Goal: Task Accomplishment & Management: Complete application form

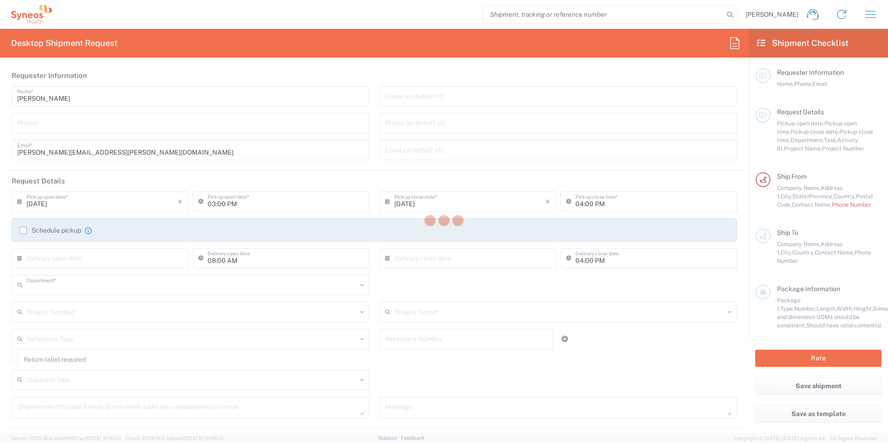
type input "3229"
type input "[US_STATE]"
type input "[GEOGRAPHIC_DATA]"
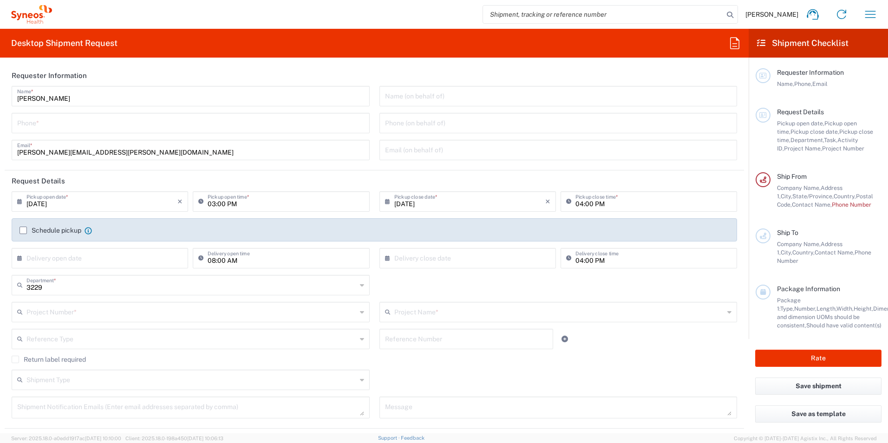
type input "Syneos Health, LLC-[GEOGRAPHIC_DATA] [GEOGRAPHIC_DATA] [GEOGRAPHIC_DATA]"
drag, startPoint x: 23, startPoint y: 229, endPoint x: 47, endPoint y: 233, distance: 25.0
click at [23, 229] on label "Schedule pickup" at bounding box center [51, 230] width 62 height 7
click at [23, 230] on input "Schedule pickup" at bounding box center [23, 230] width 0 height 0
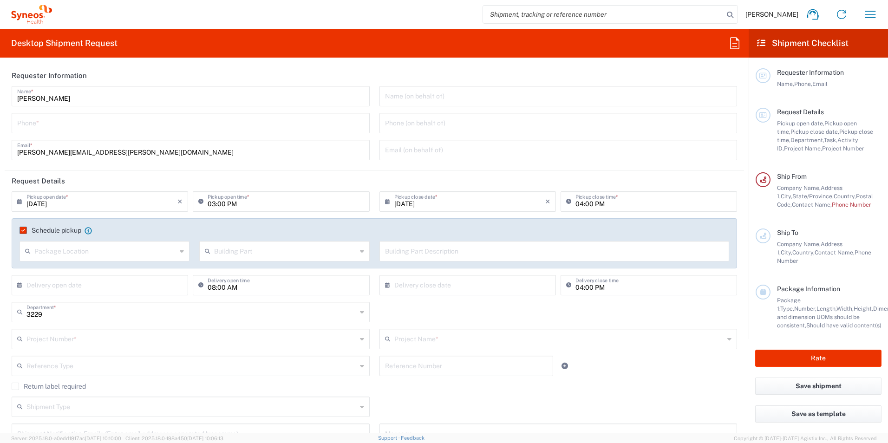
click at [163, 126] on input "tel" at bounding box center [190, 122] width 347 height 16
type input "8035436421"
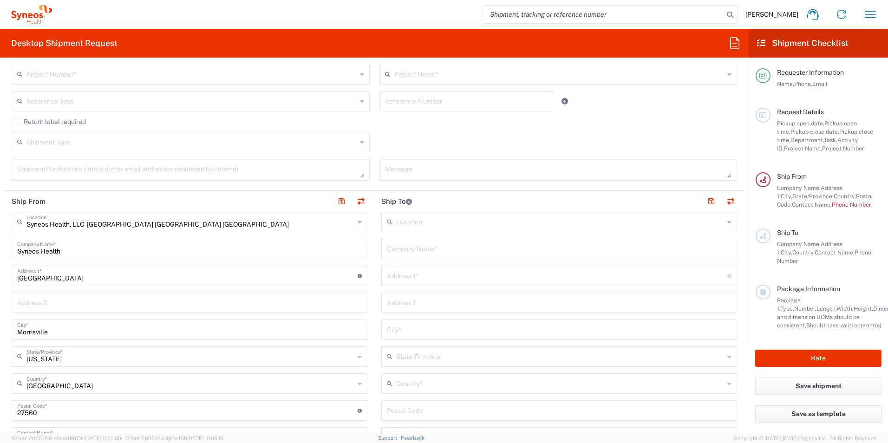
scroll to position [279, 0]
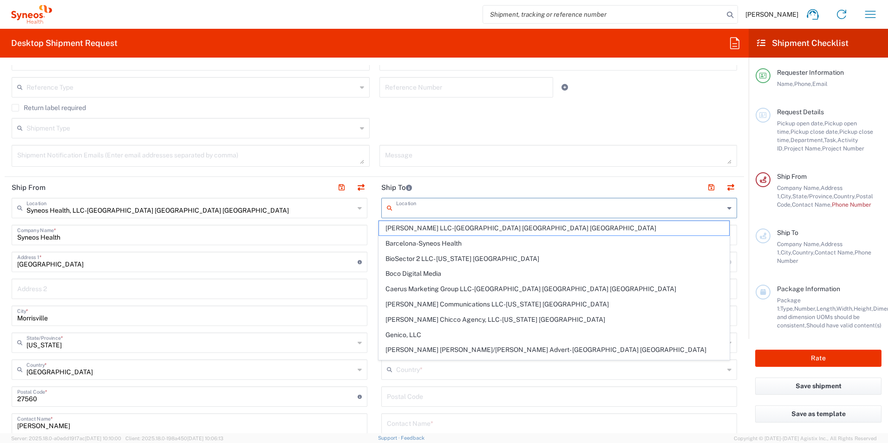
click at [413, 210] on input "text" at bounding box center [560, 207] width 328 height 16
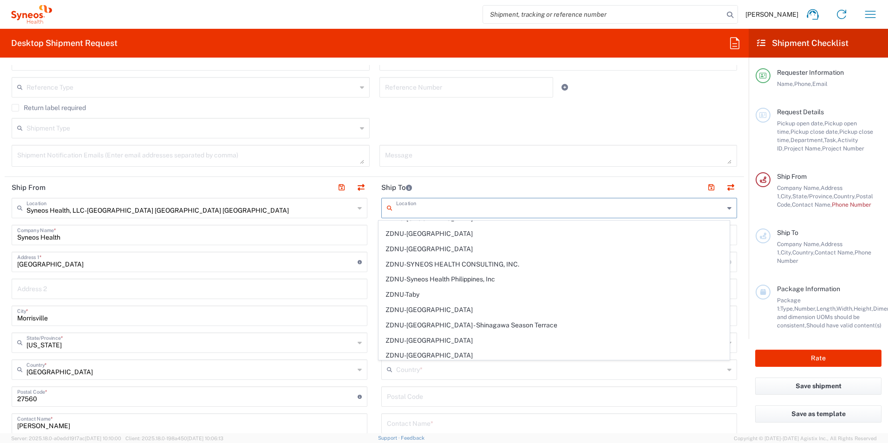
scroll to position [2039, 0]
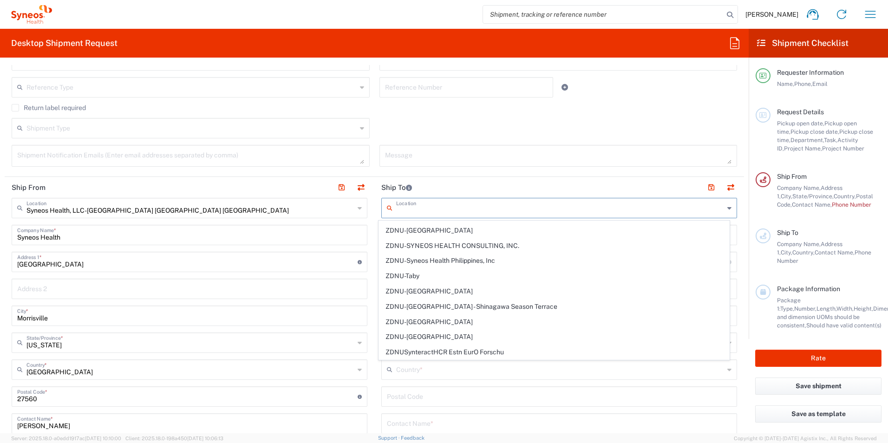
click at [589, 123] on div "Shipment Type Batch Regular" at bounding box center [374, 131] width 735 height 27
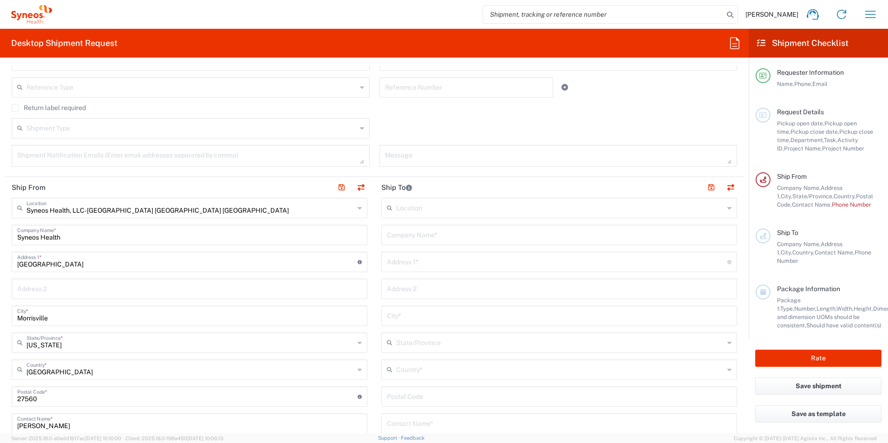
click at [450, 239] on input "text" at bounding box center [559, 234] width 345 height 16
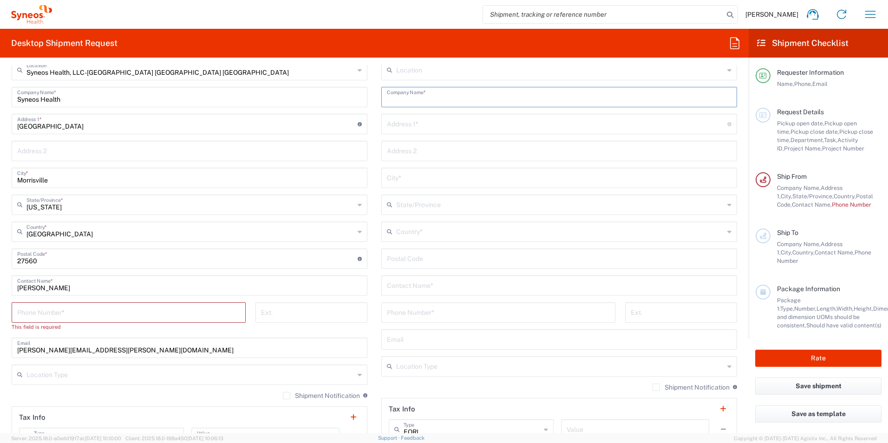
scroll to position [418, 0]
click at [136, 310] on input "tel" at bounding box center [128, 310] width 223 height 16
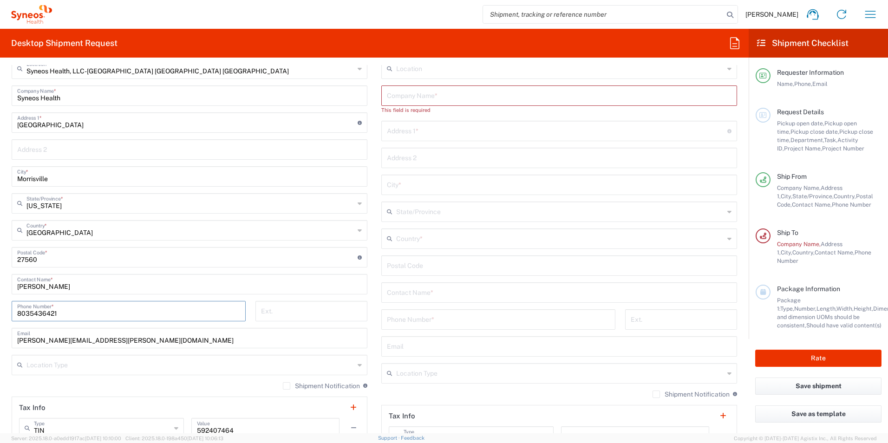
type input "8035436421"
click at [142, 289] on input "[PERSON_NAME]" at bounding box center [189, 283] width 345 height 16
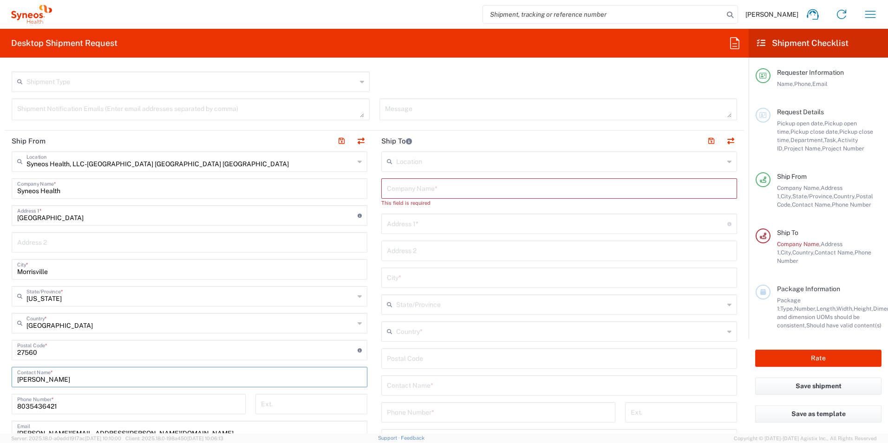
scroll to position [279, 0]
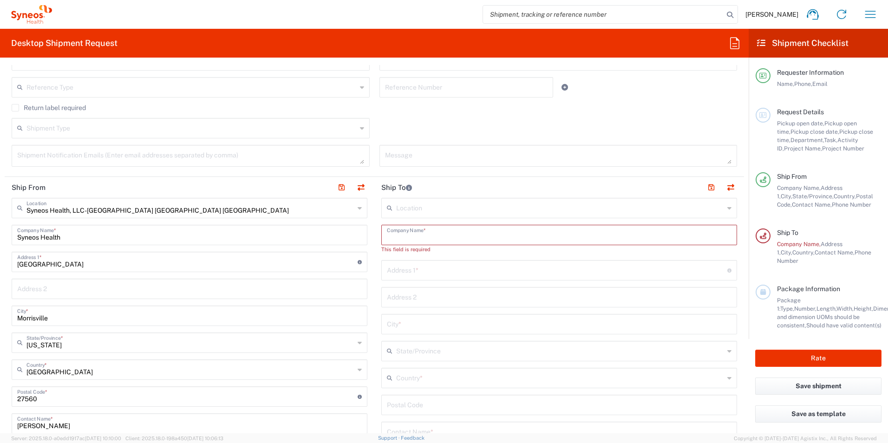
click at [425, 241] on input "text" at bounding box center [559, 234] width 345 height 16
type input "C"
type input "Syneos Health"
click at [422, 258] on input "text" at bounding box center [557, 261] width 341 height 16
type input "[STREET_ADDRESS]"
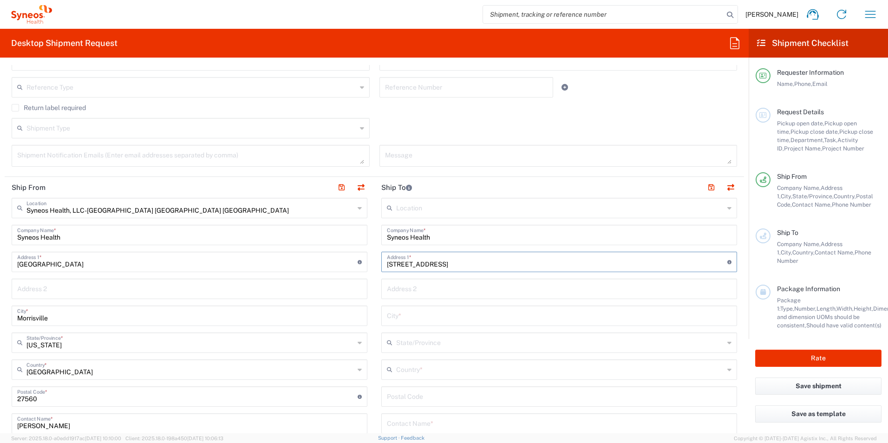
type input "UNIT 500"
type input "ANTIOCH"
type input "[GEOGRAPHIC_DATA]"
type input "37013"
type input "8035436421"
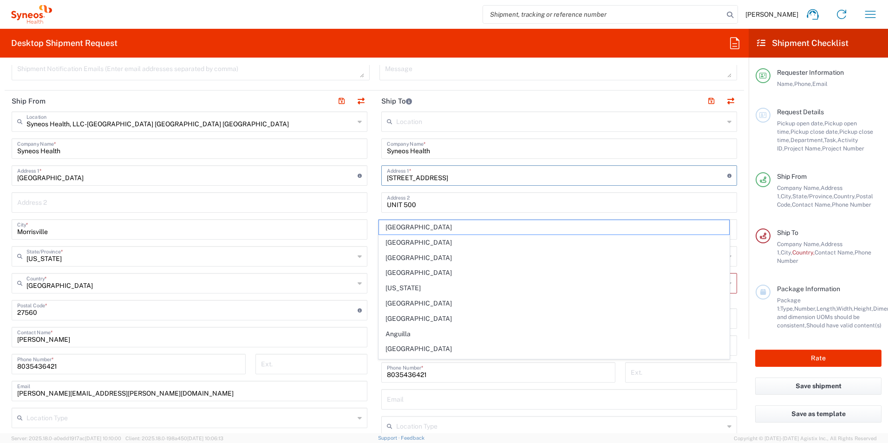
scroll to position [372, 0]
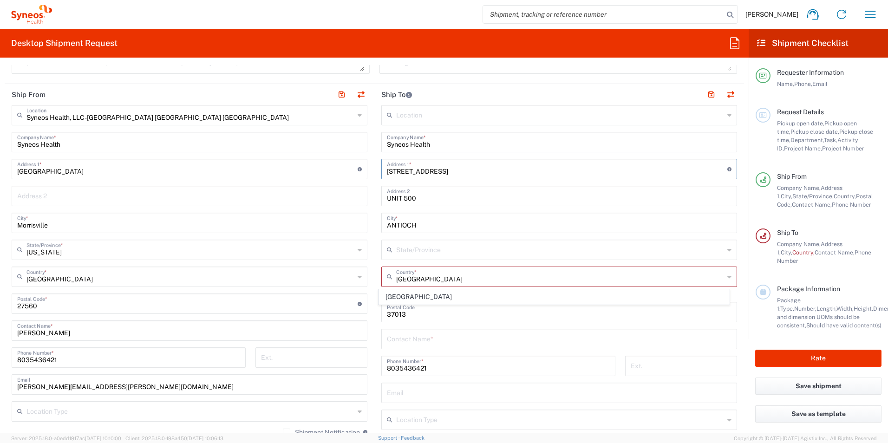
click at [491, 250] on input "text" at bounding box center [560, 249] width 328 height 16
type input "t"
click at [438, 309] on input "undefined" at bounding box center [557, 311] width 341 height 16
click at [443, 278] on input "text" at bounding box center [560, 276] width 328 height 16
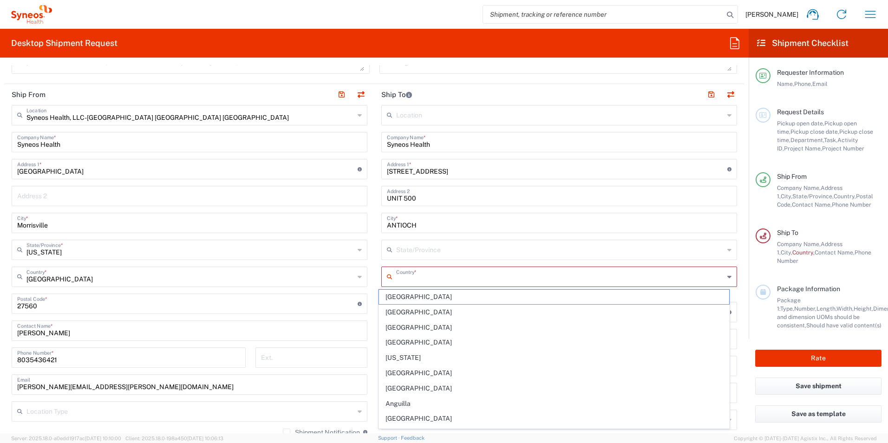
type input "[GEOGRAPHIC_DATA]"
click at [447, 250] on input "text" at bounding box center [560, 249] width 328 height 16
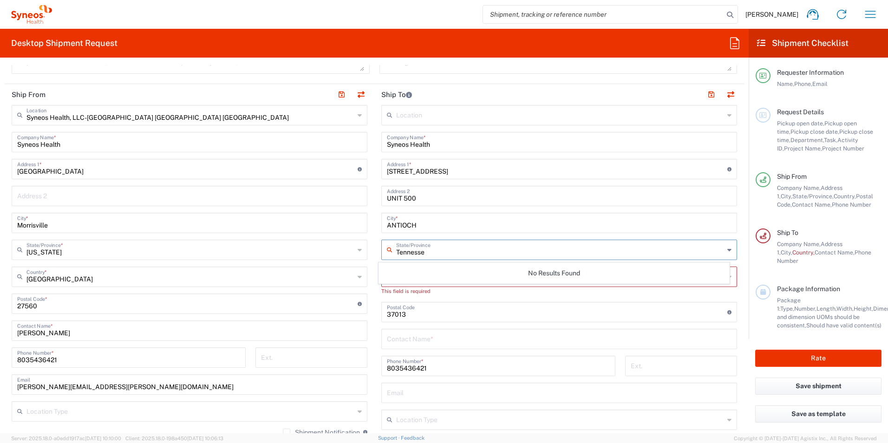
type input "[US_STATE]"
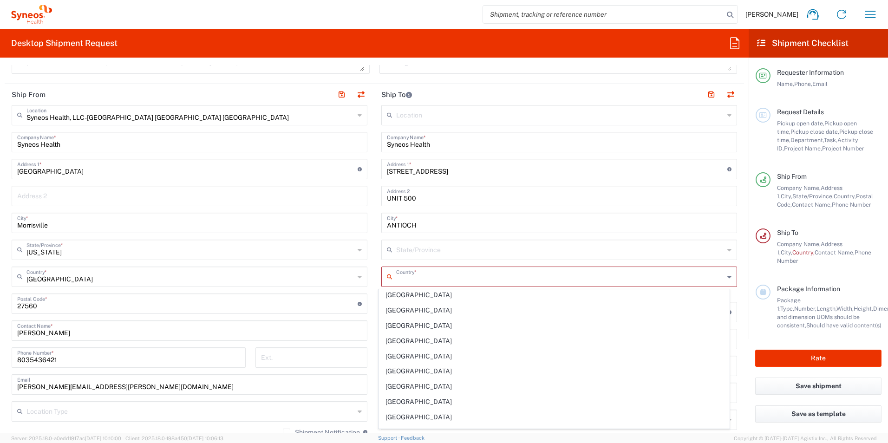
scroll to position [3561, 0]
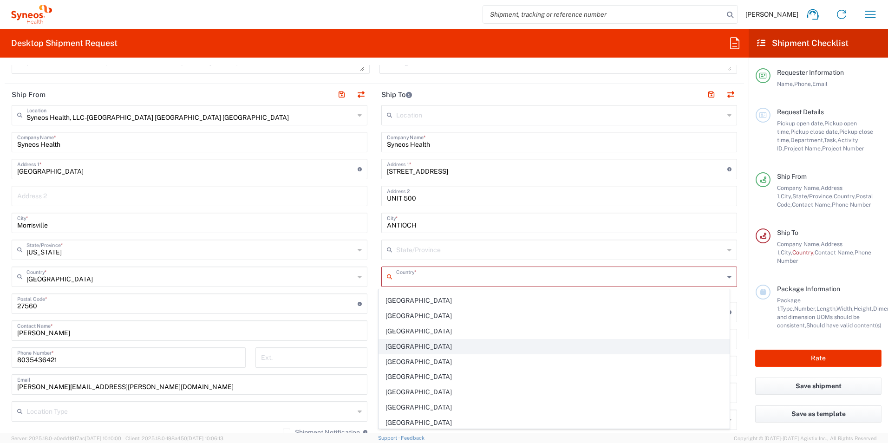
click at [546, 348] on span "[GEOGRAPHIC_DATA]" at bounding box center [554, 347] width 351 height 14
type input "[GEOGRAPHIC_DATA]"
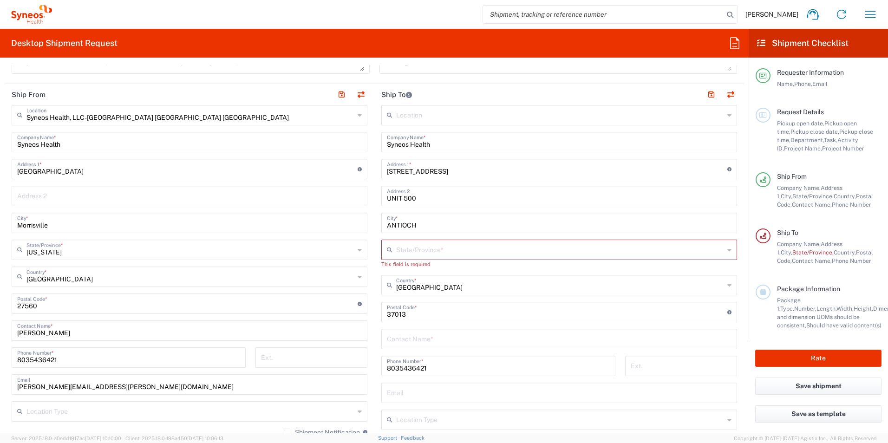
click at [484, 255] on input "text" at bounding box center [560, 249] width 328 height 16
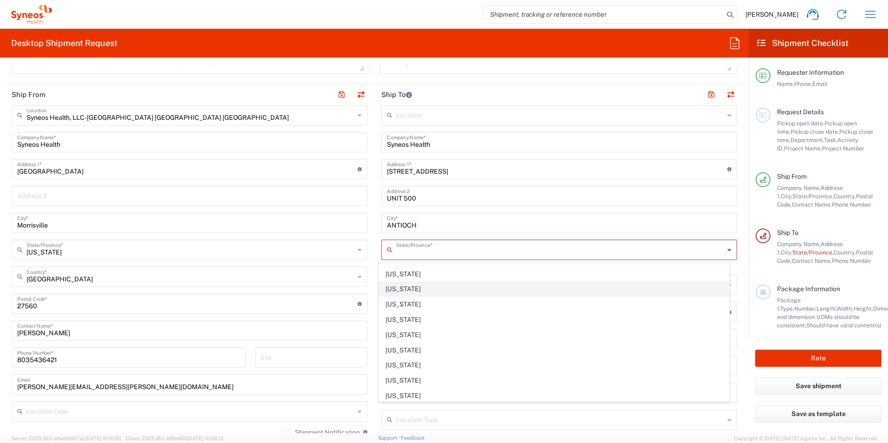
click at [475, 290] on span "[US_STATE]" at bounding box center [554, 289] width 351 height 14
type input "[US_STATE]"
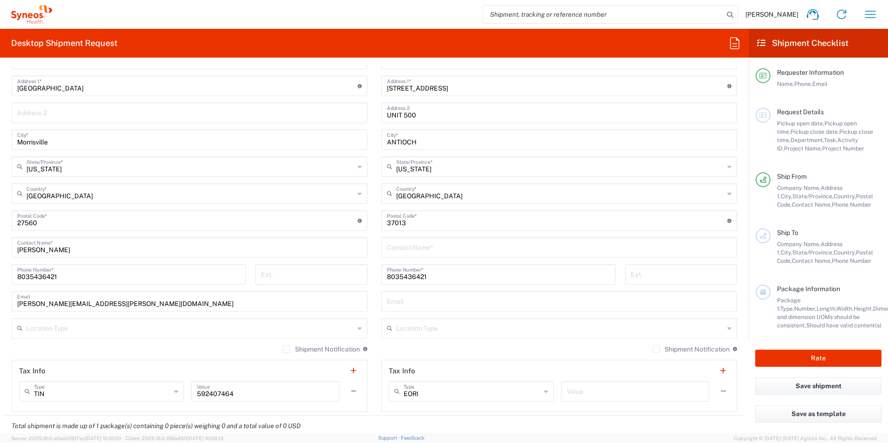
scroll to position [465, 0]
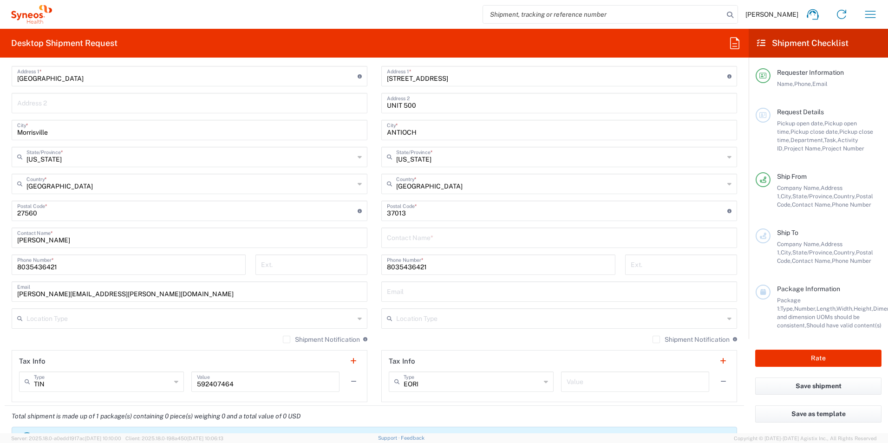
click at [534, 295] on input "text" at bounding box center [559, 291] width 345 height 16
type input "[PERSON_NAME][EMAIL_ADDRESS][PERSON_NAME][DOMAIN_NAME]"
type input "[PERSON_NAME][GEOGRAPHIC_DATA]"
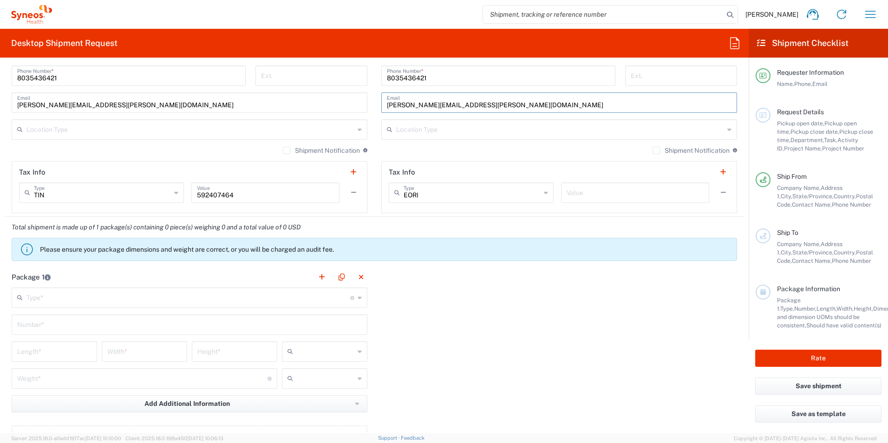
scroll to position [697, 0]
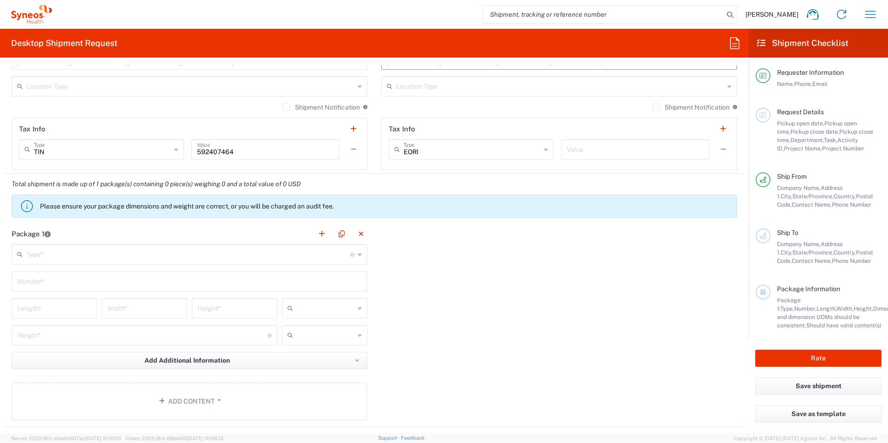
click at [199, 261] on input "text" at bounding box center [188, 254] width 324 height 16
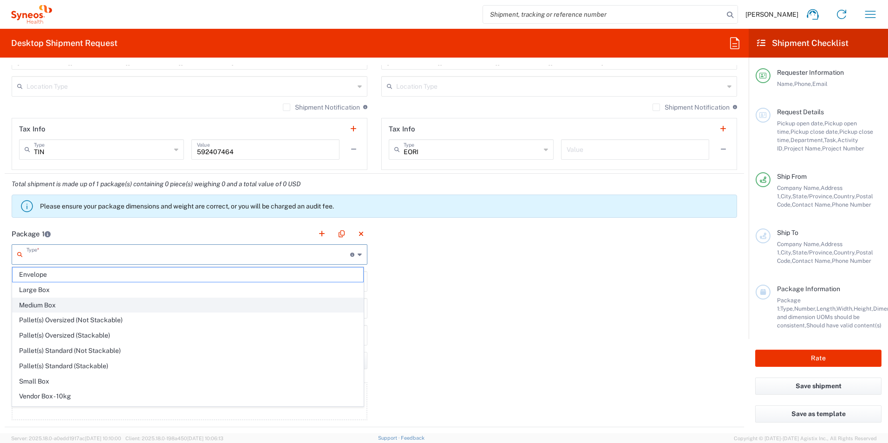
click at [164, 306] on span "Medium Box" at bounding box center [188, 305] width 351 height 14
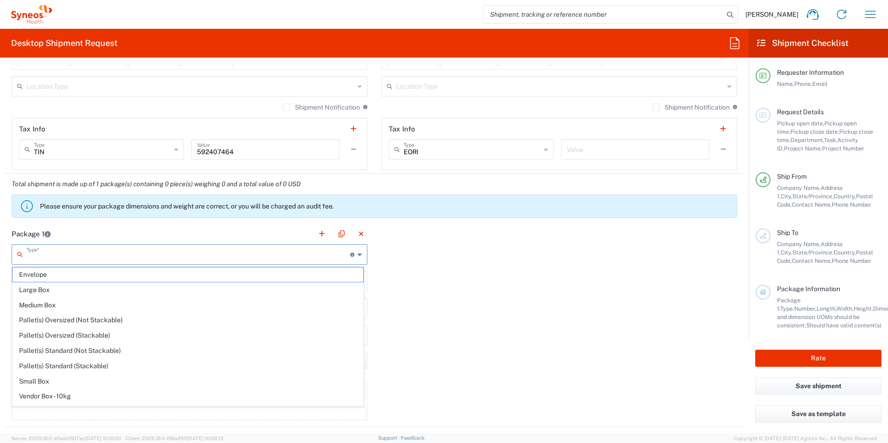
type input "Medium Box"
type input "13"
type input "11.5"
type input "2.5"
type input "in"
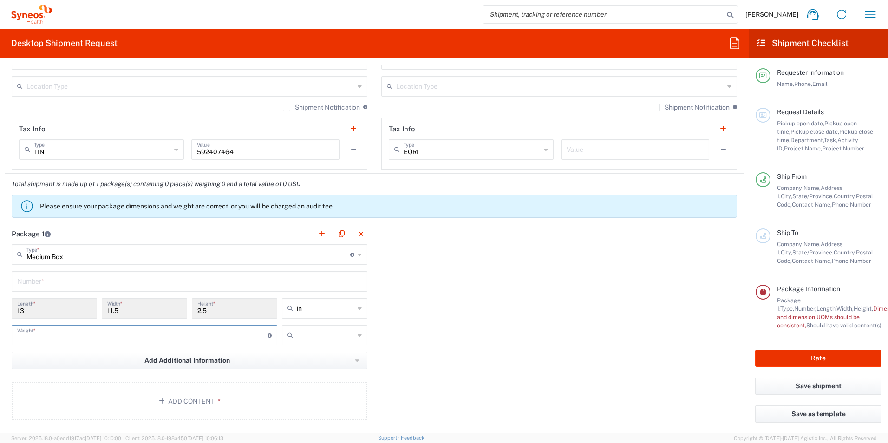
click at [109, 336] on input "number" at bounding box center [142, 335] width 250 height 16
type input "6"
click at [521, 323] on div "Package 1 Medium Box Type * Material used to package goods Envelope Large Box M…" at bounding box center [375, 325] width 740 height 204
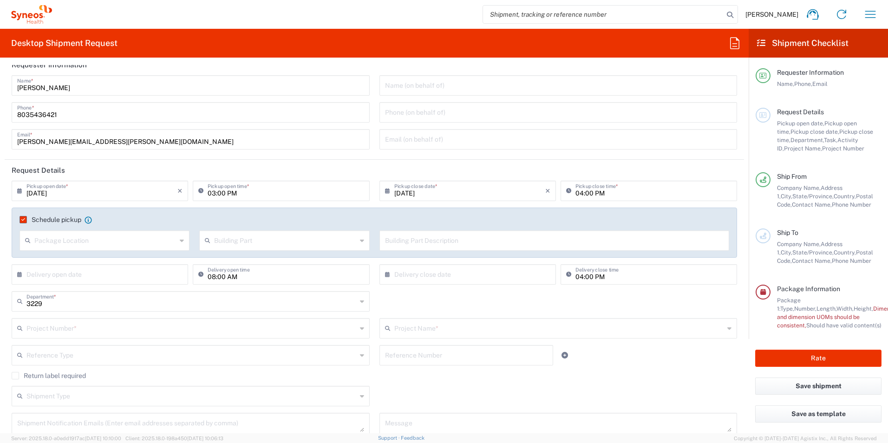
scroll to position [0, 0]
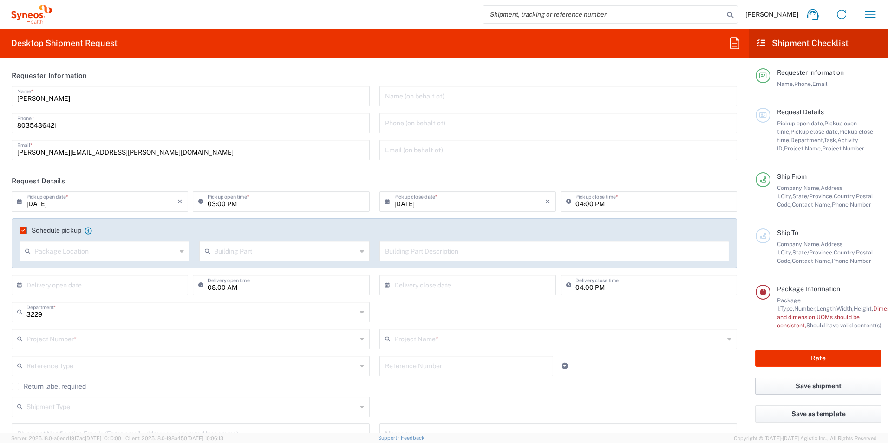
click at [806, 383] on button "Save shipment" at bounding box center [818, 386] width 126 height 17
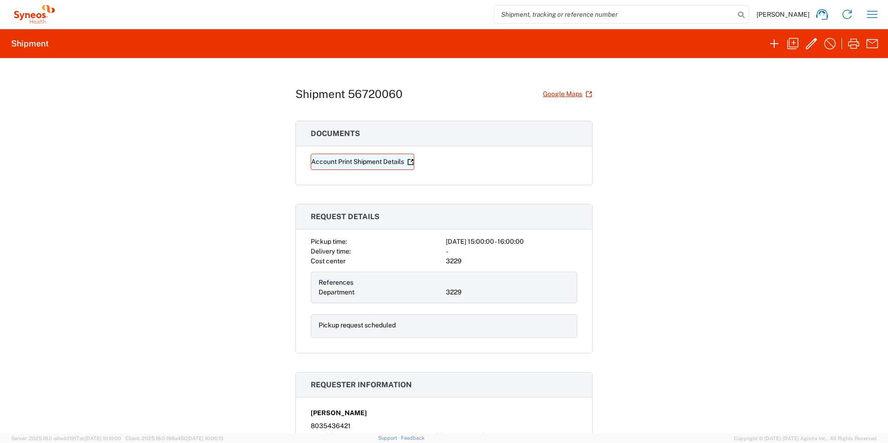
click at [380, 167] on link "Account Print Shipment Details" at bounding box center [363, 162] width 104 height 16
click at [811, 48] on icon "button" at bounding box center [811, 43] width 15 height 15
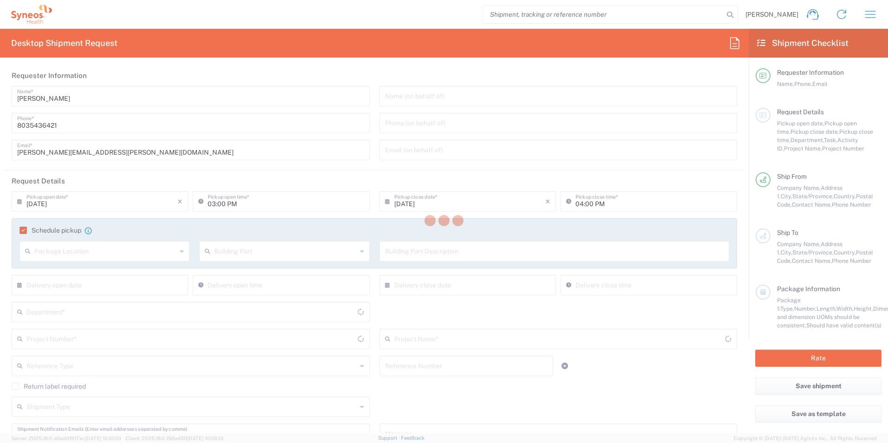
type input "3229"
type input "[US_STATE]"
type input "Medium Box"
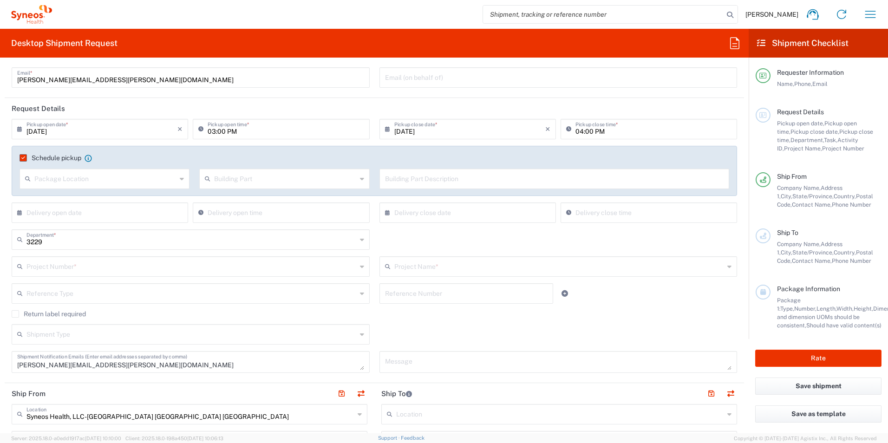
scroll to position [93, 0]
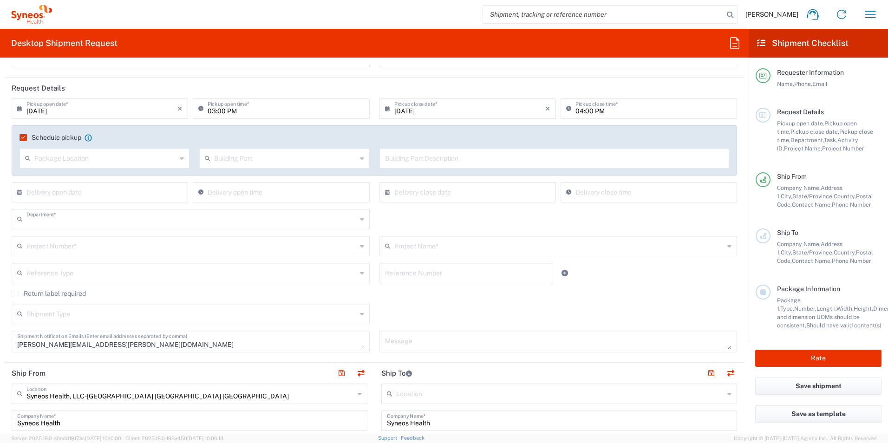
click at [146, 219] on input "text" at bounding box center [191, 218] width 330 height 16
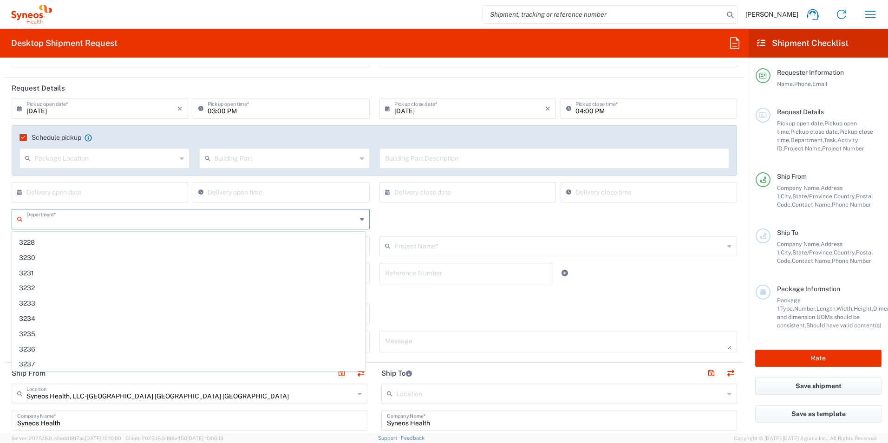
scroll to position [638, 0]
click at [570, 59] on div "Desktop Shipment Request Requester Information [PERSON_NAME] Name * [PHONE_NUMB…" at bounding box center [374, 231] width 749 height 405
type input "3229"
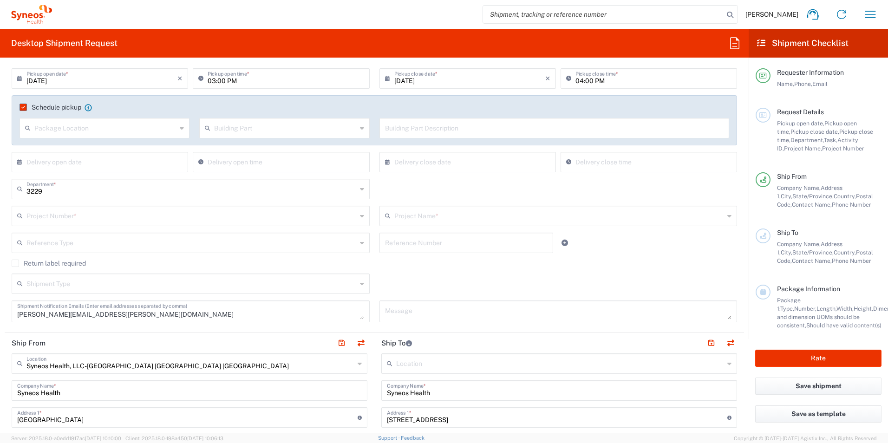
scroll to position [139, 0]
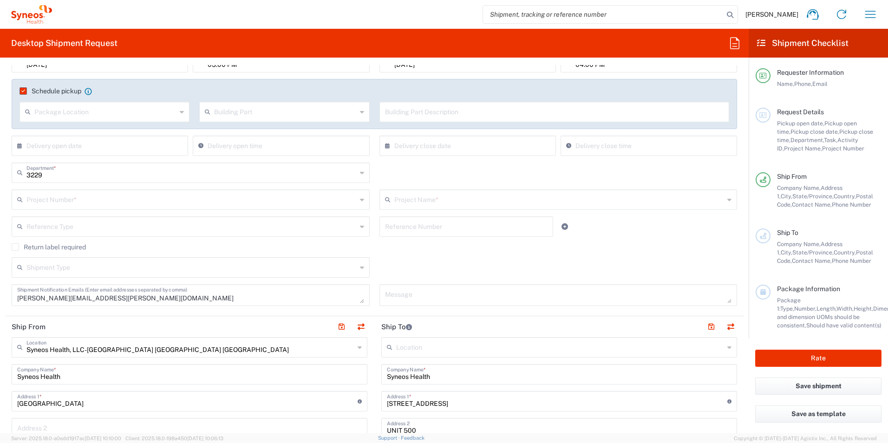
click at [187, 194] on input "text" at bounding box center [191, 199] width 330 height 16
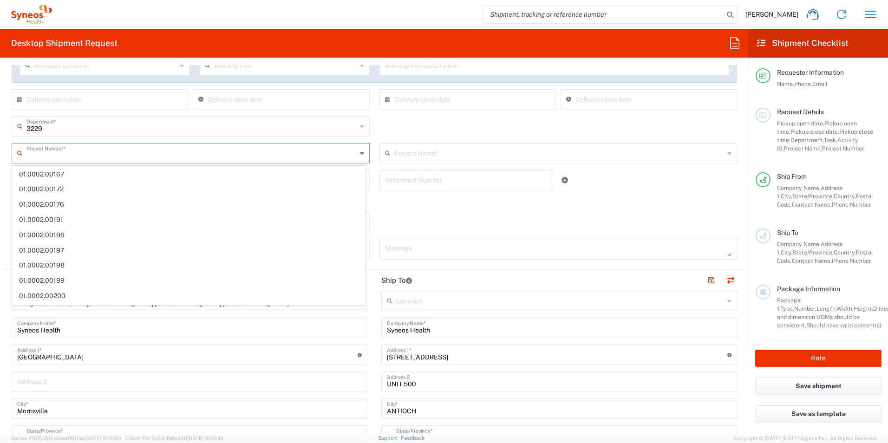
scroll to position [186, 0]
click at [127, 126] on input "text" at bounding box center [191, 126] width 331 height 16
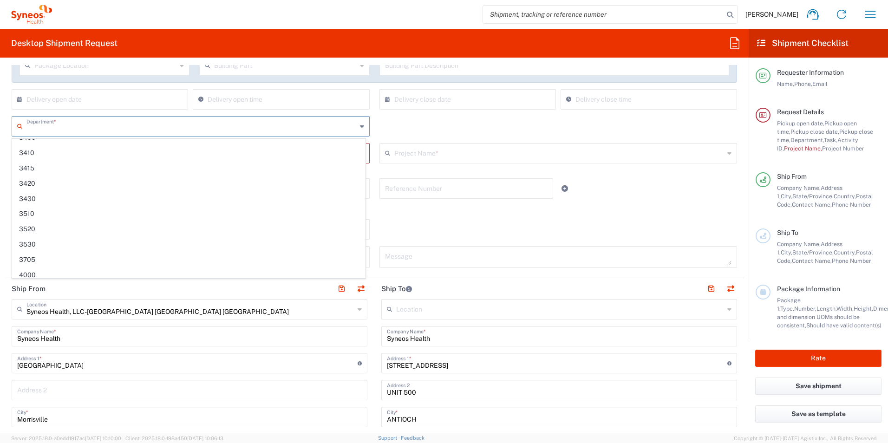
scroll to position [0, 0]
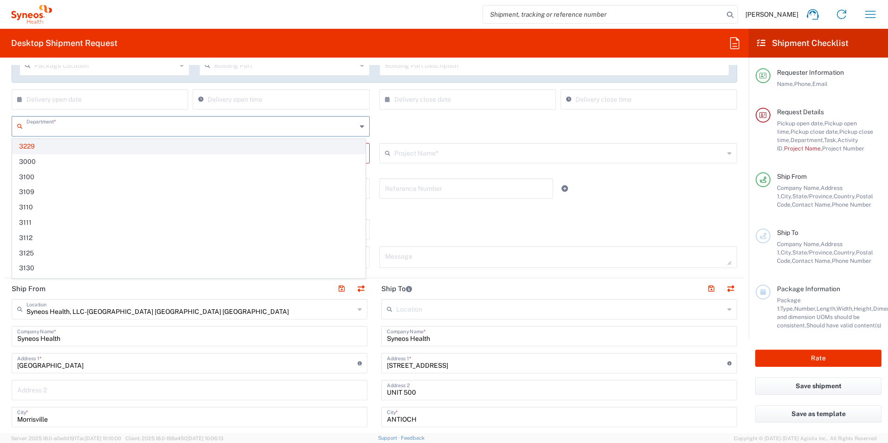
click at [286, 147] on span "3229" at bounding box center [189, 146] width 353 height 14
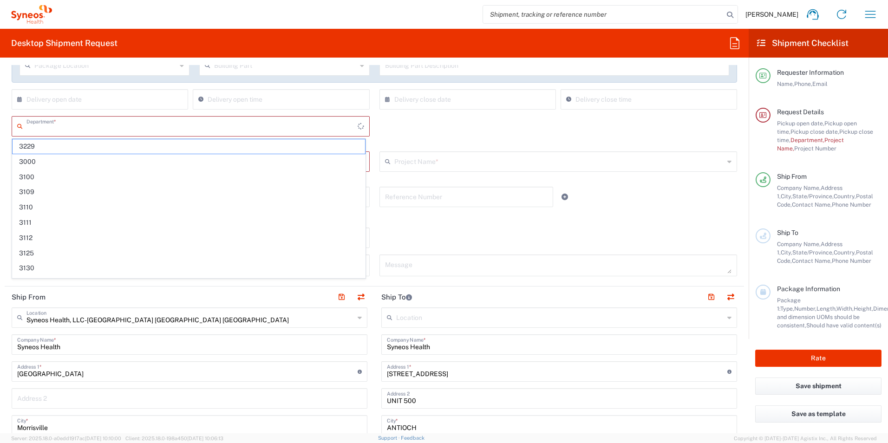
click at [291, 132] on input "text" at bounding box center [191, 126] width 331 height 16
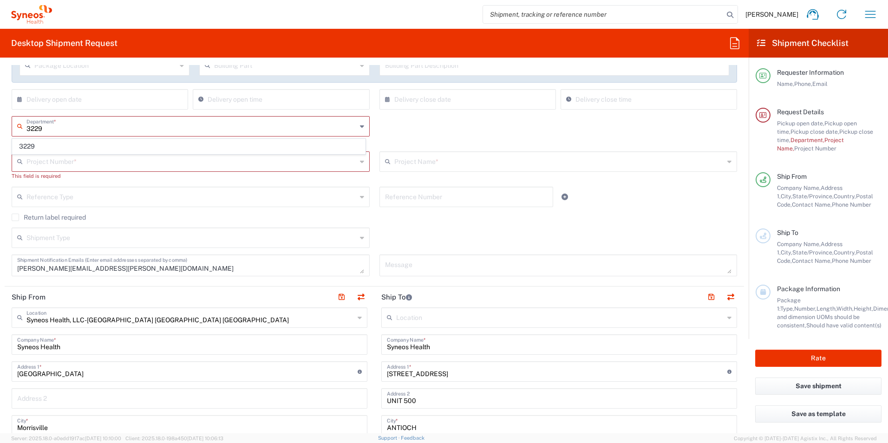
type input "3229"
click at [418, 134] on div "3229 Department * 3229 This field is required" at bounding box center [374, 133] width 735 height 35
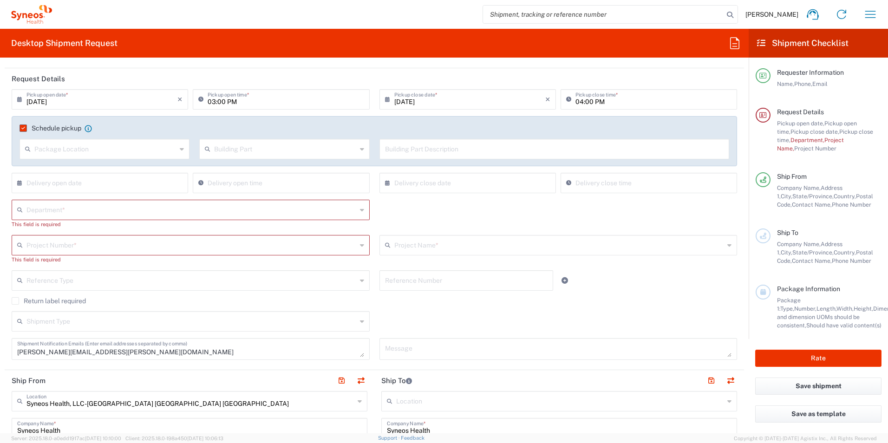
scroll to position [93, 0]
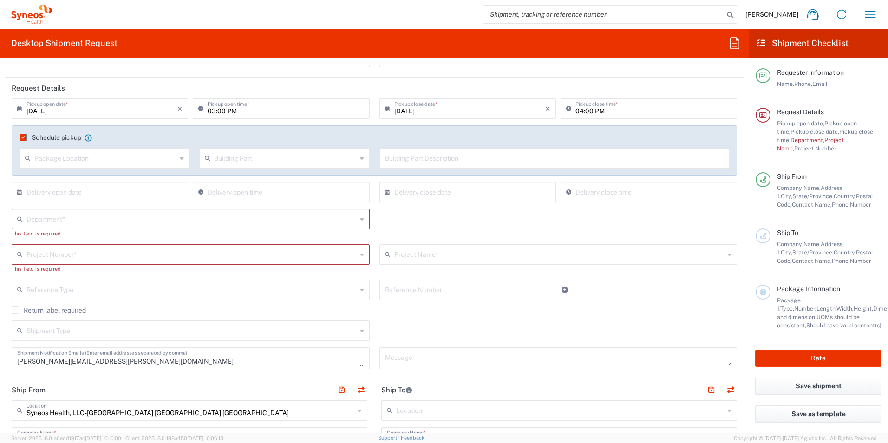
click at [162, 219] on input "text" at bounding box center [191, 218] width 330 height 16
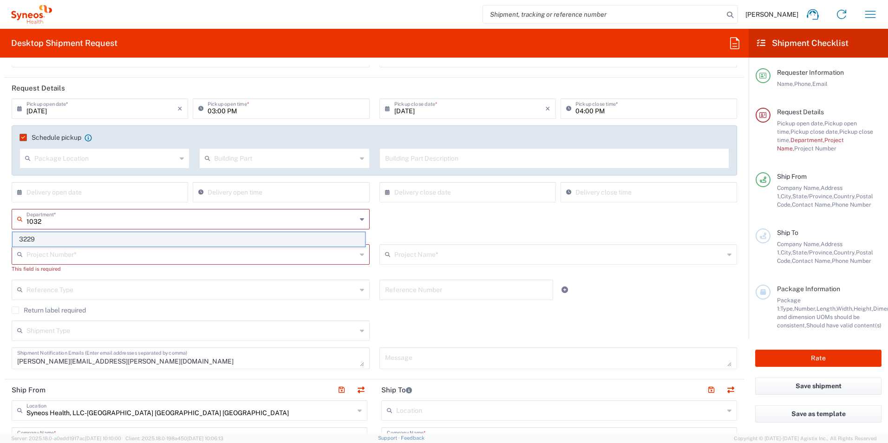
click at [145, 239] on span "3229" at bounding box center [189, 239] width 353 height 14
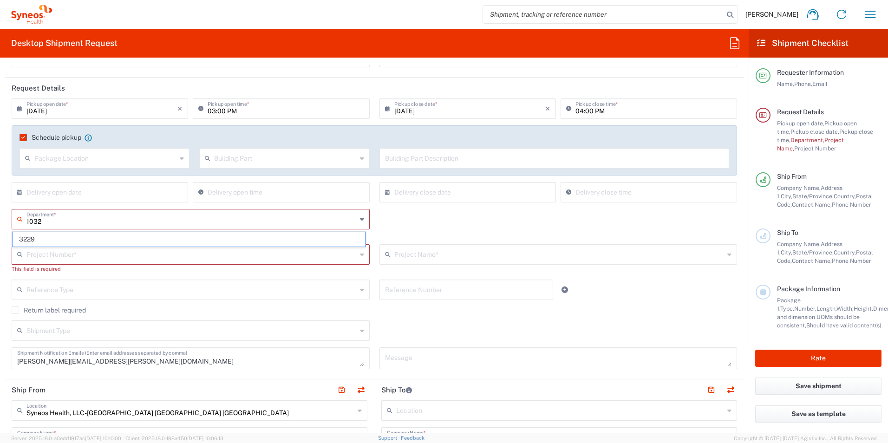
type input "3229"
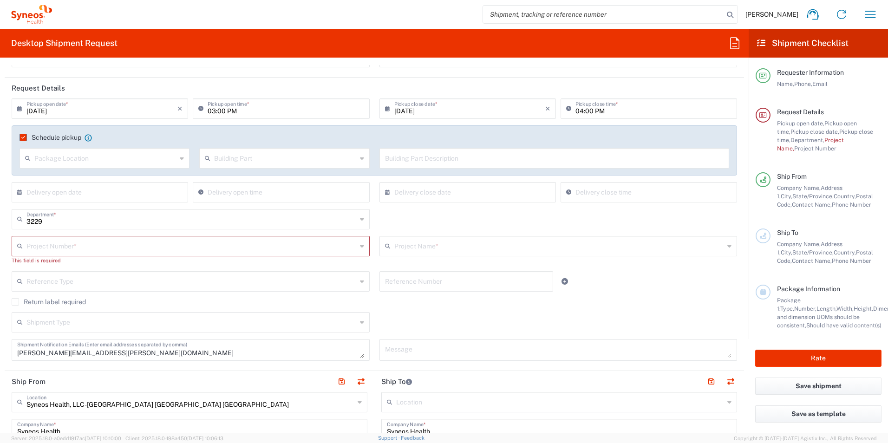
scroll to position [0, 0]
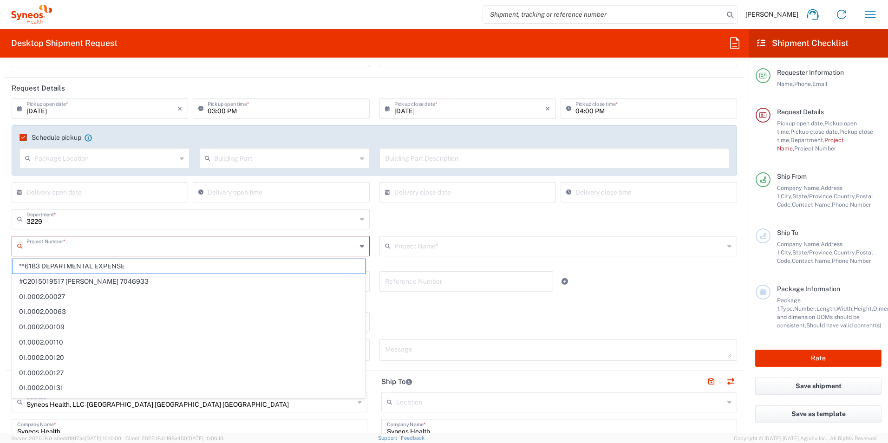
click at [227, 248] on input "text" at bounding box center [191, 245] width 330 height 16
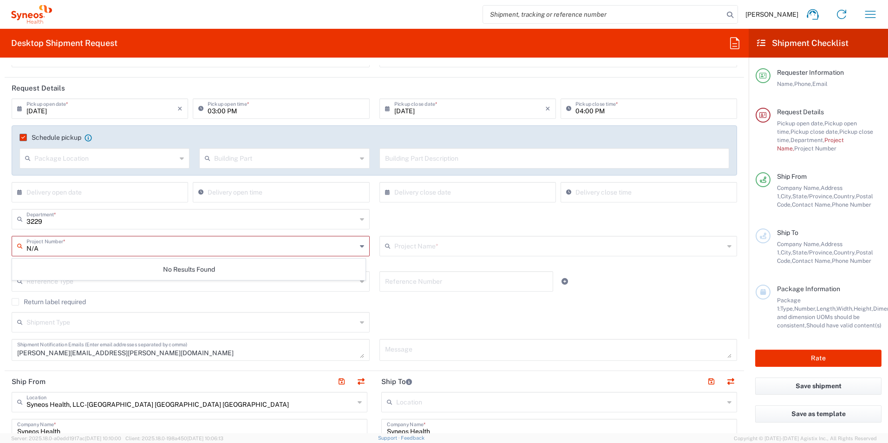
type input "N/A"
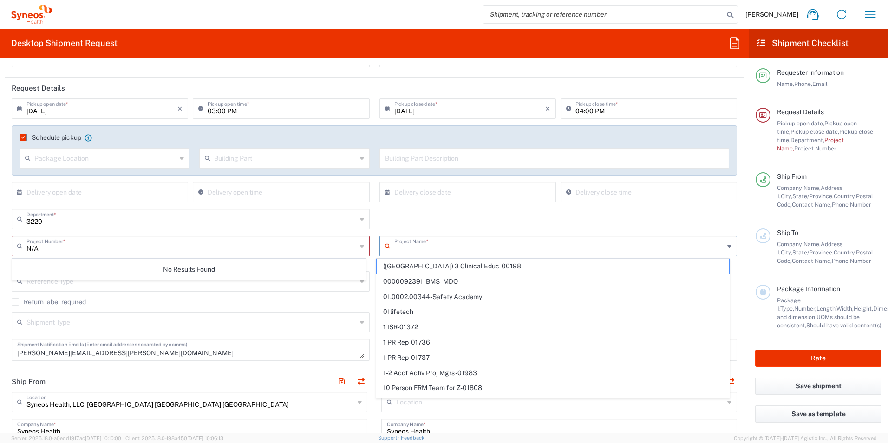
click at [422, 246] on input "text" at bounding box center [559, 245] width 330 height 16
click at [209, 249] on input "text" at bounding box center [191, 245] width 331 height 16
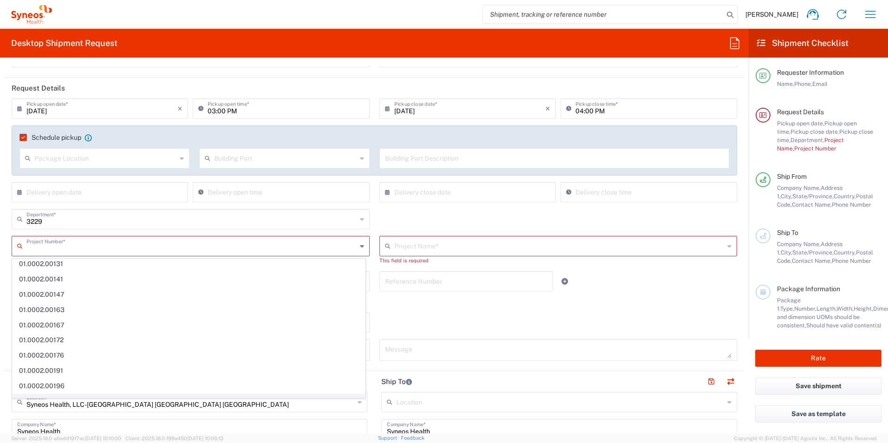
scroll to position [232, 0]
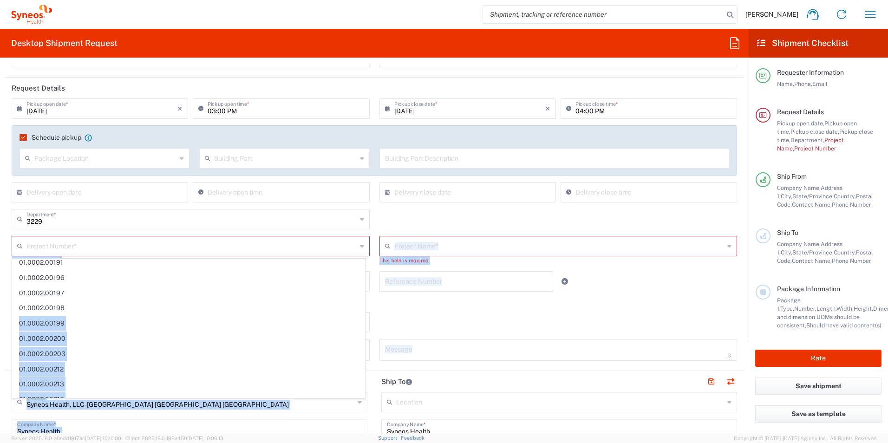
drag, startPoint x: 358, startPoint y: 315, endPoint x: 361, endPoint y: 334, distance: 18.3
click at [370, 391] on form "Requester Information [PERSON_NAME] Name * [PHONE_NUMBER] Phone * [PERSON_NAME]…" at bounding box center [374, 249] width 749 height 368
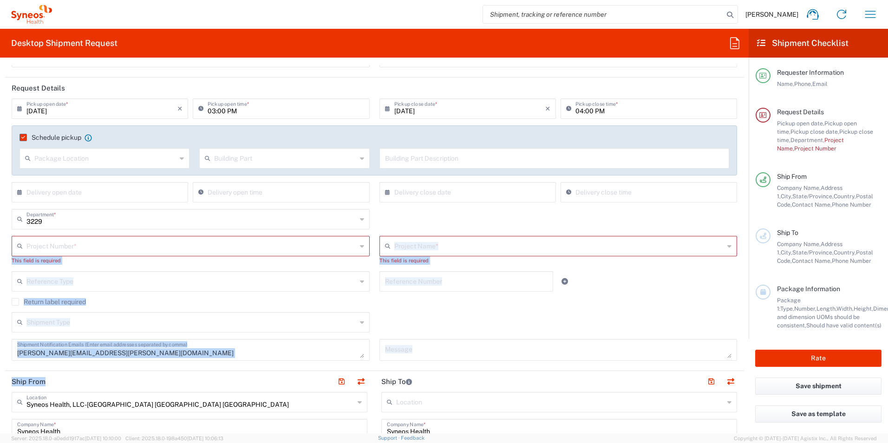
drag, startPoint x: 361, startPoint y: 334, endPoint x: 294, endPoint y: 258, distance: 101.0
click at [406, 309] on div "Return label required" at bounding box center [375, 305] width 726 height 14
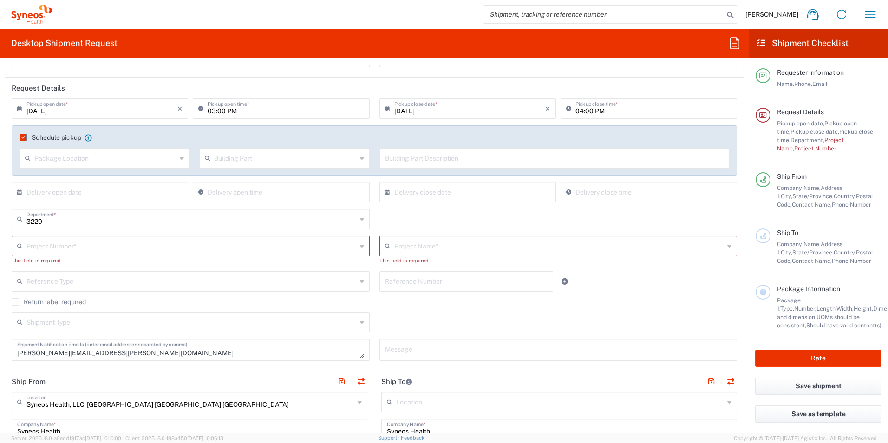
click at [293, 257] on div "This field is required" at bounding box center [191, 260] width 358 height 8
click at [291, 251] on input "text" at bounding box center [191, 245] width 330 height 16
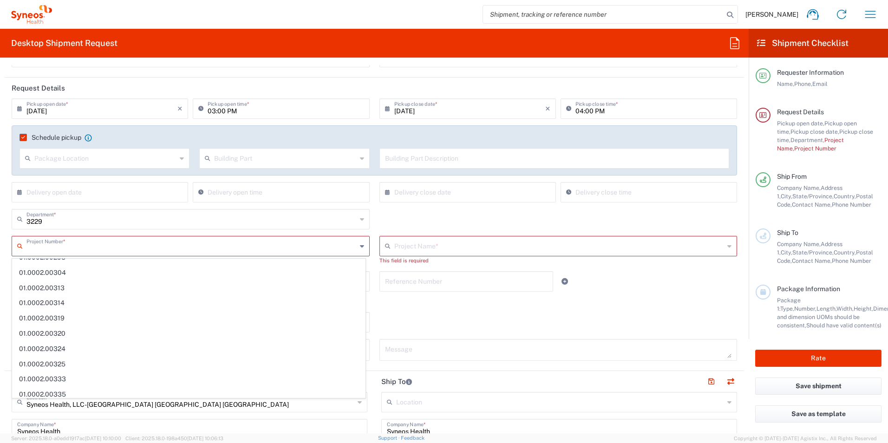
scroll to position [622, 0]
click at [460, 315] on div "Shipment Type Batch Regular" at bounding box center [374, 325] width 735 height 27
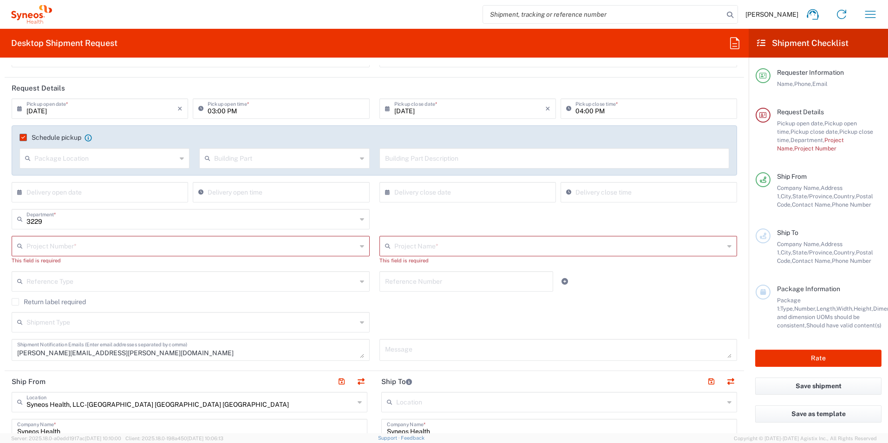
click at [360, 243] on icon at bounding box center [362, 246] width 4 height 15
drag, startPoint x: 352, startPoint y: 248, endPoint x: 342, endPoint y: 249, distance: 9.3
click at [350, 248] on input "text" at bounding box center [191, 245] width 330 height 16
click at [18, 247] on icon at bounding box center [21, 246] width 9 height 15
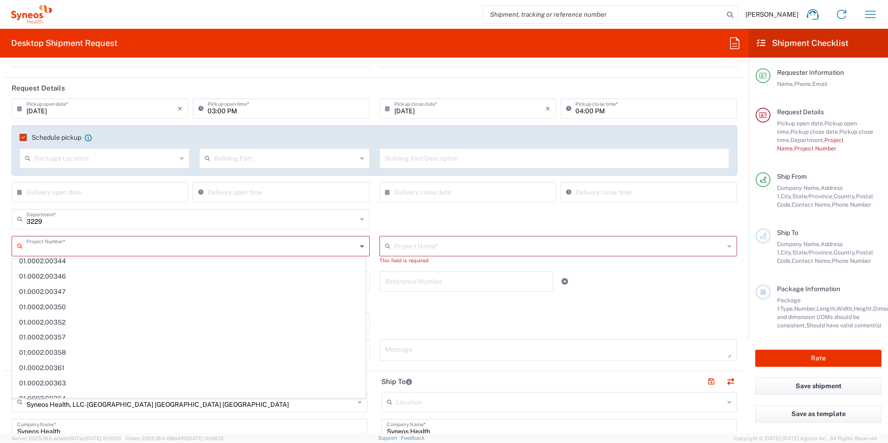
scroll to position [2230, 0]
click at [586, 316] on div "Shipment Type Batch Regular" at bounding box center [374, 325] width 735 height 27
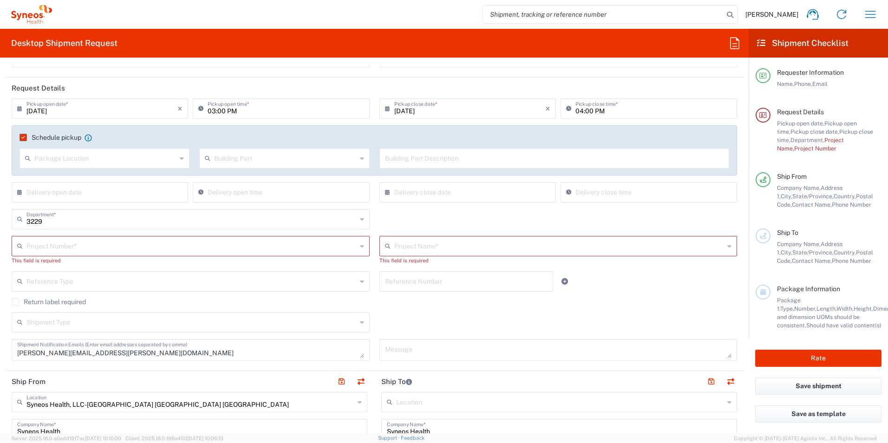
scroll to position [46, 0]
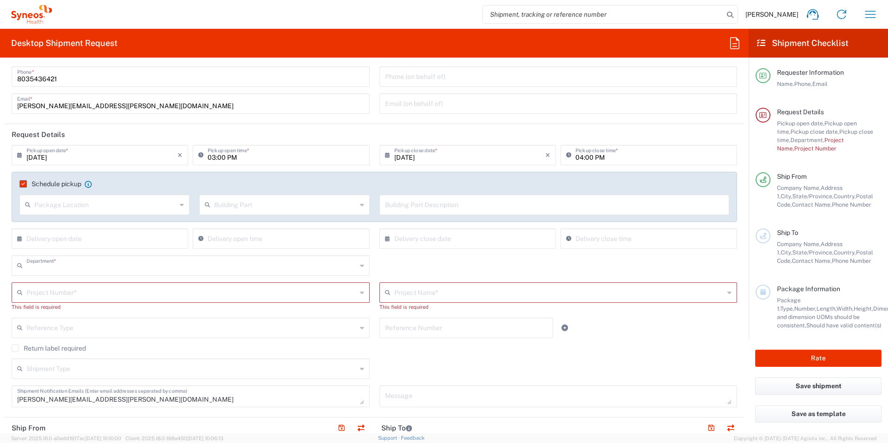
click at [95, 268] on input "text" at bounding box center [191, 265] width 330 height 16
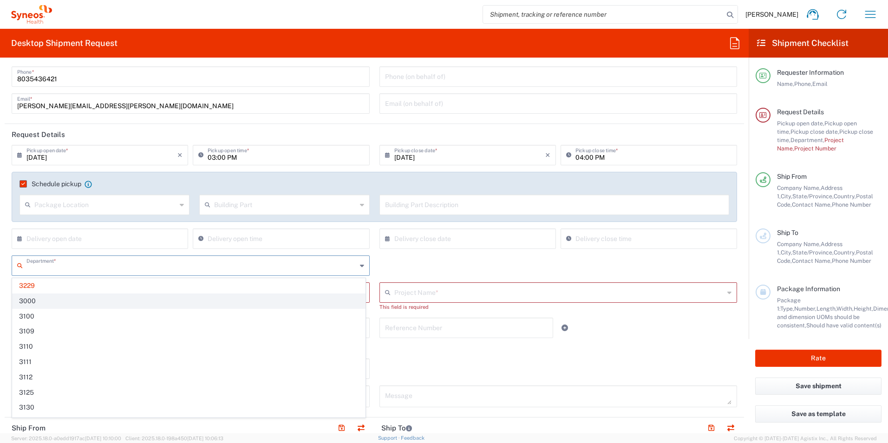
click at [78, 301] on span "3000" at bounding box center [189, 301] width 353 height 14
click at [111, 270] on input "3000" at bounding box center [191, 265] width 330 height 16
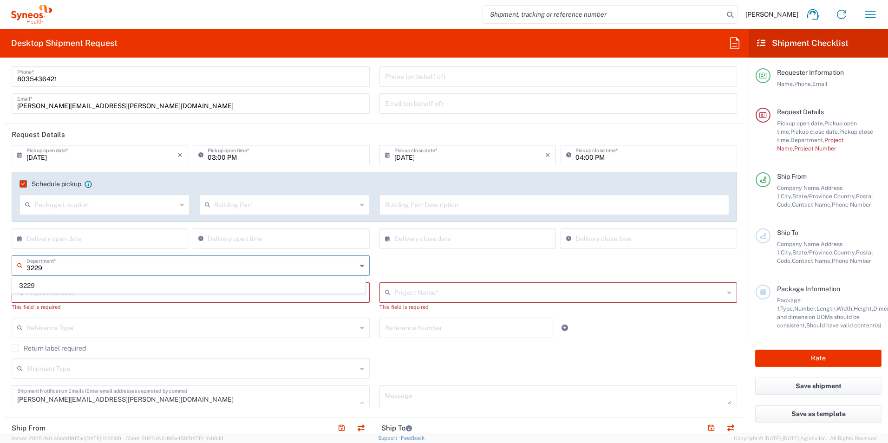
type input "3229"
click at [121, 284] on span "3229" at bounding box center [189, 286] width 353 height 14
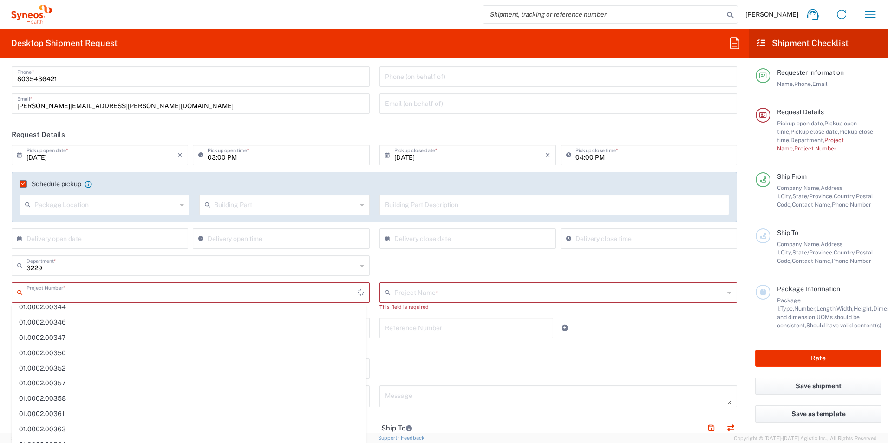
scroll to position [0, 0]
click at [300, 288] on input "text" at bounding box center [191, 292] width 331 height 16
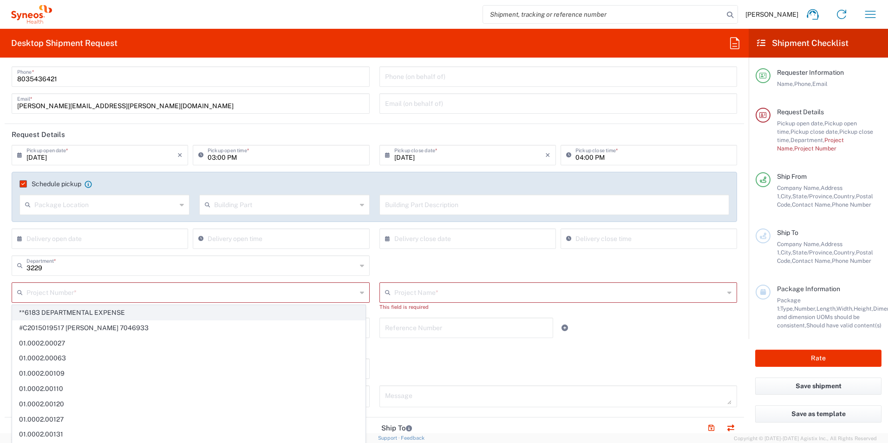
click at [280, 309] on span "**6183 DEPARTMENTAL EXPENSE" at bounding box center [189, 313] width 353 height 14
type input "**6183 DEPARTMENTAL EXPENSE, **6183 DEPARTMENTAL EXPENSE, **6183 DEPARTMENTAL E…"
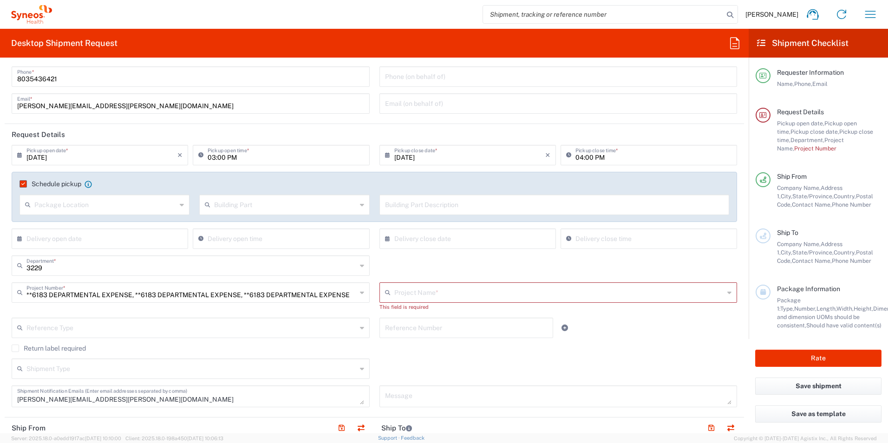
type input "6183"
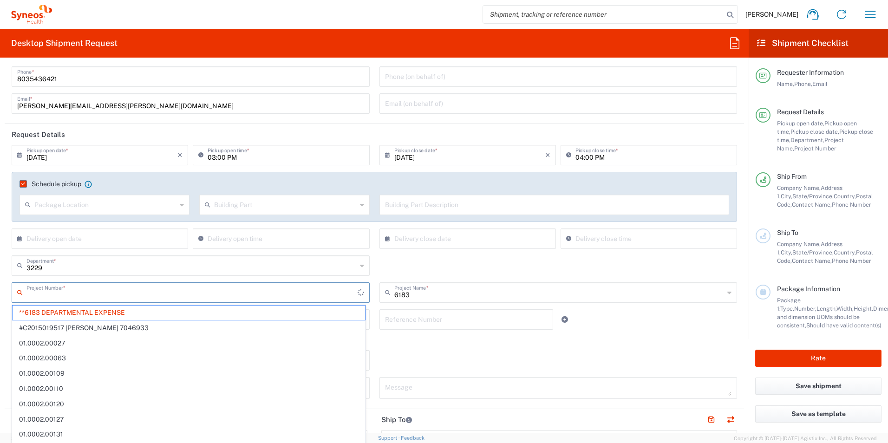
click at [293, 287] on input "text" at bounding box center [191, 292] width 331 height 16
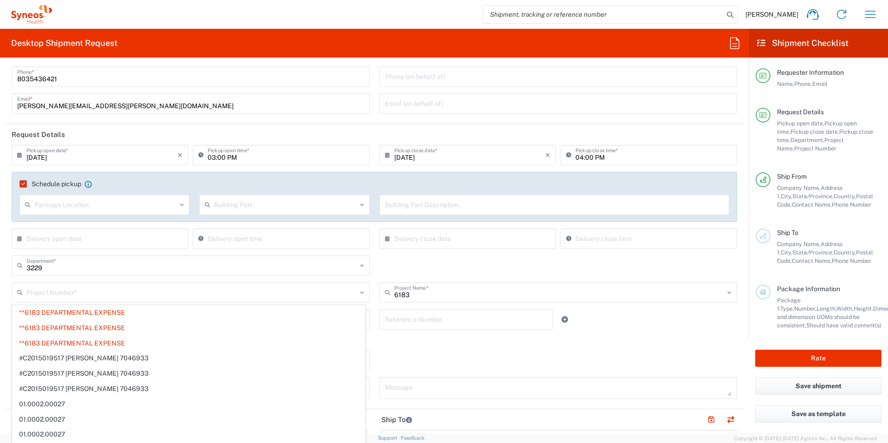
click at [495, 347] on div "Return label required" at bounding box center [375, 343] width 726 height 14
type input "**6183 DEPARTMENTAL EXPENSE, **6183 DEPARTMENTAL EXPENSE, **6183 DEPARTMENTAL E…"
click at [118, 297] on input "text" at bounding box center [191, 292] width 330 height 16
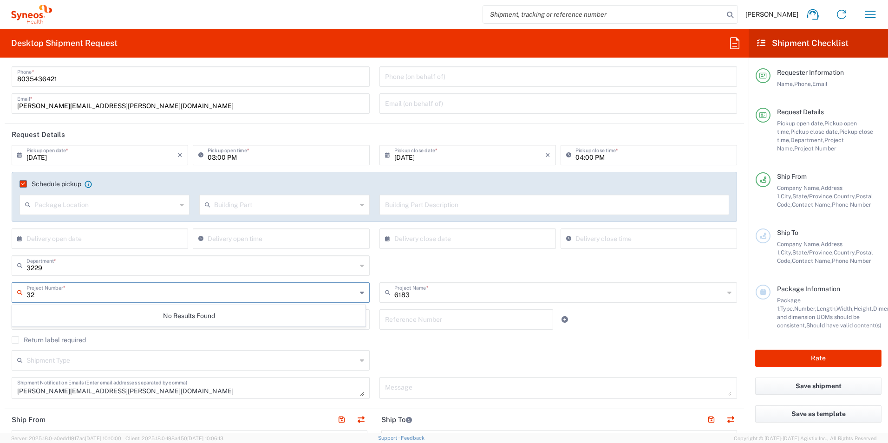
type input "3"
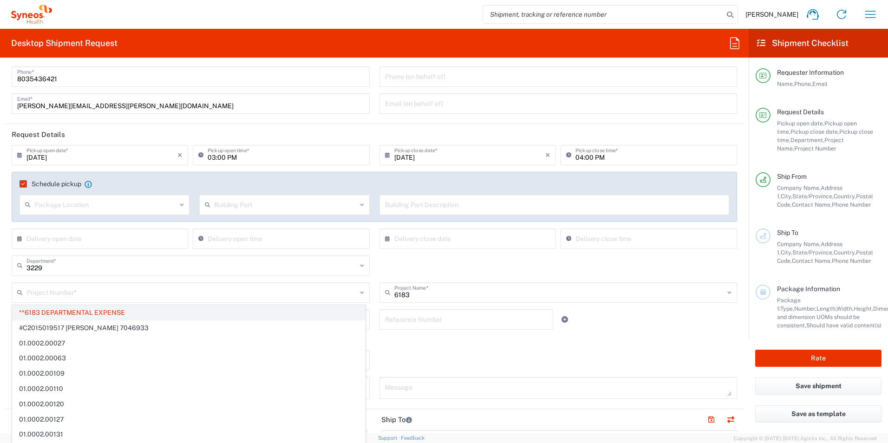
click at [173, 313] on span "**6183 DEPARTMENTAL EXPENSE" at bounding box center [189, 313] width 353 height 14
click at [130, 294] on input "text" at bounding box center [191, 292] width 331 height 16
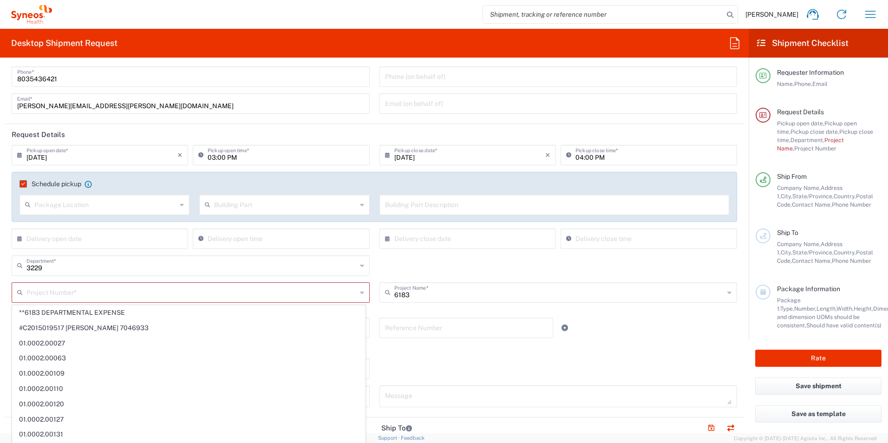
drag, startPoint x: 123, startPoint y: 312, endPoint x: 110, endPoint y: 310, distance: 13.6
click at [123, 312] on span "**6183 DEPARTMENTAL EXPENSE" at bounding box center [189, 313] width 353 height 14
type input "**6183 DEPARTMENTAL EXPENSE"
